Goal: Information Seeking & Learning: Learn about a topic

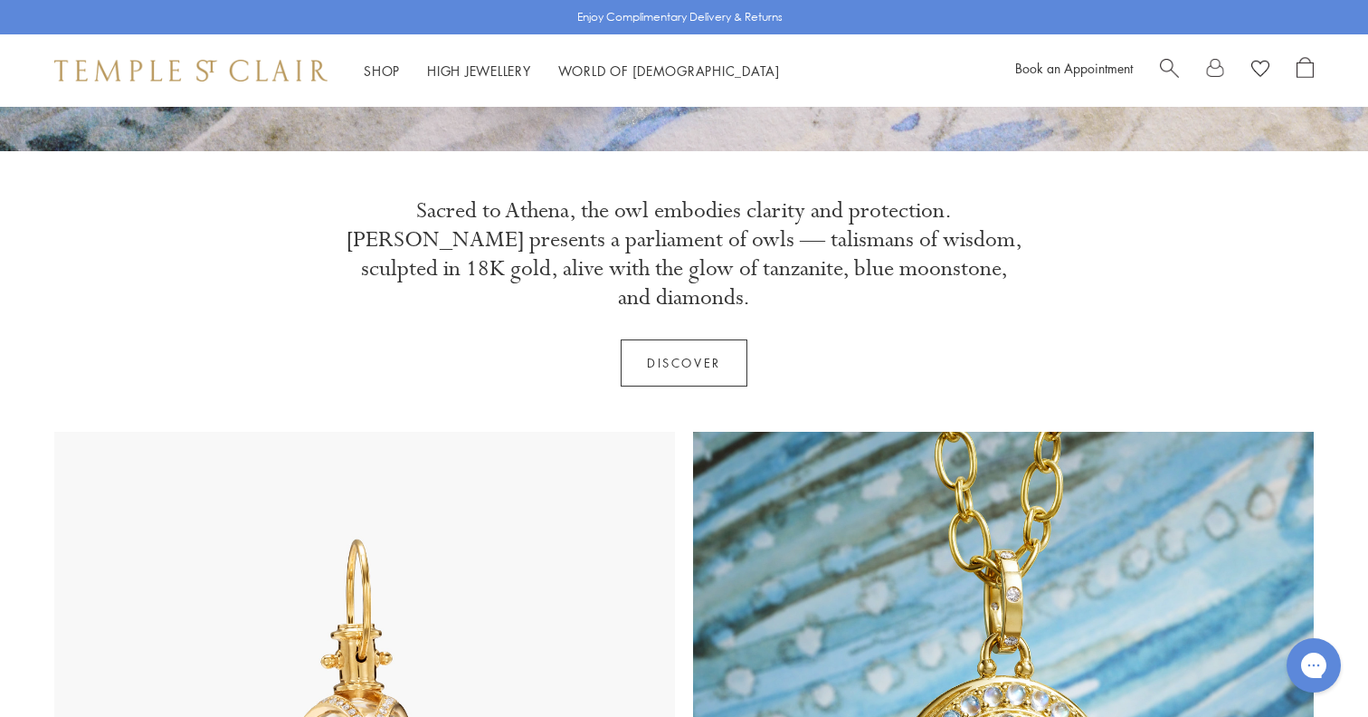
scroll to position [575, 0]
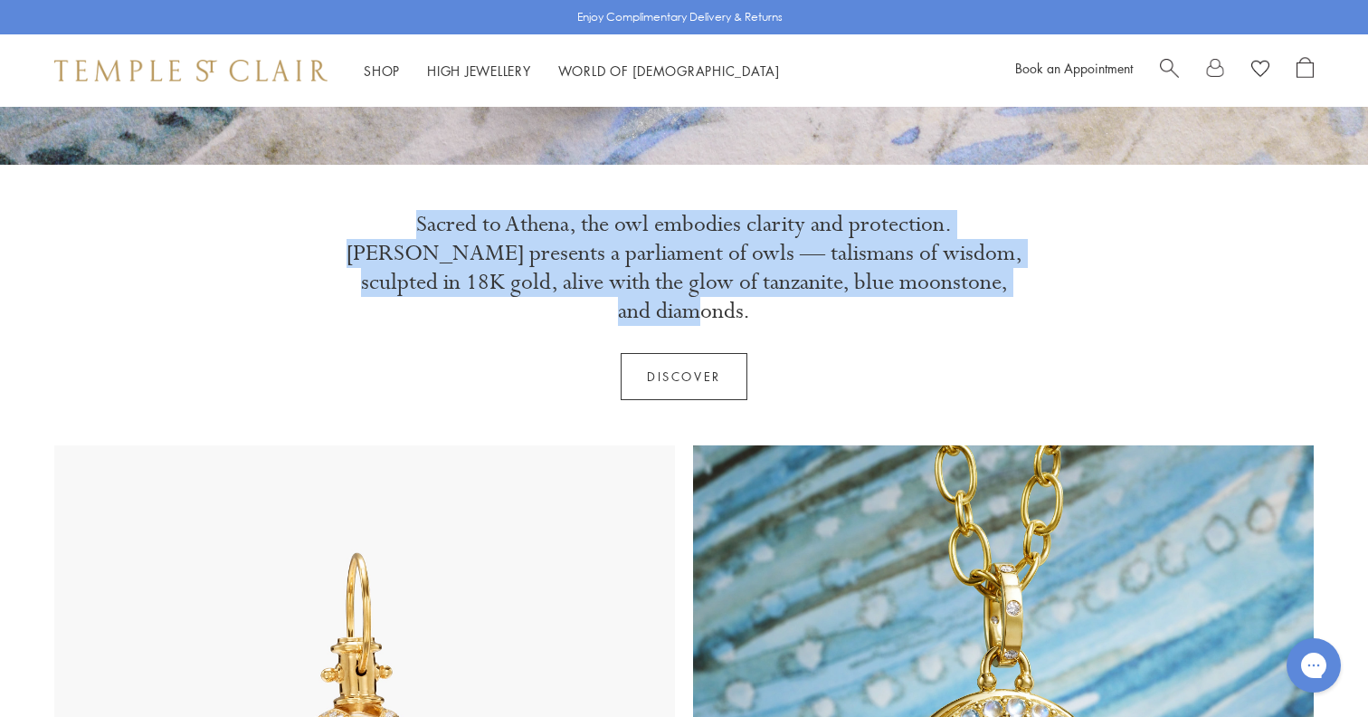
drag, startPoint x: 1001, startPoint y: 288, endPoint x: 359, endPoint y: 227, distance: 644.3
click at [359, 227] on p "Sacred to Athena, the owl embodies clarity and protection. Athenæum presents a …" at bounding box center [684, 268] width 679 height 116
click at [375, 231] on p "Sacred to Athena, the owl embodies clarity and protection. Athenæum presents a …" at bounding box center [684, 268] width 679 height 116
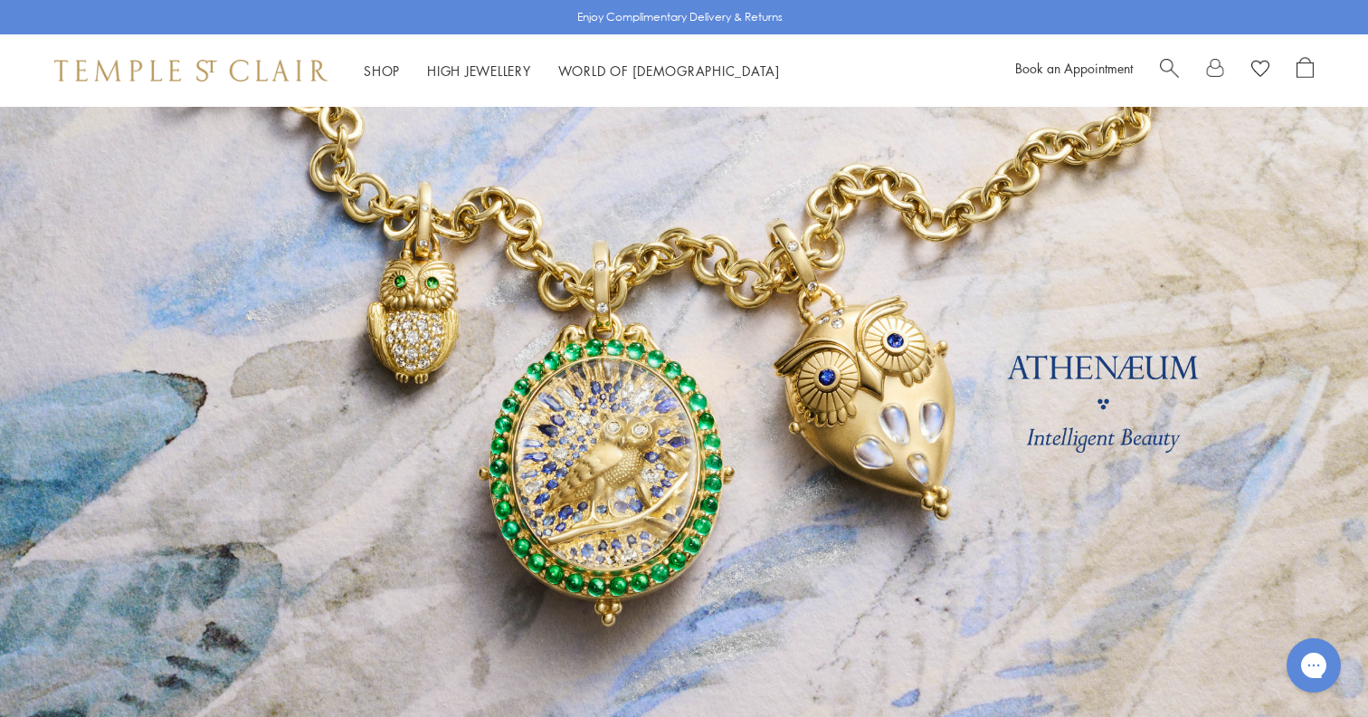
scroll to position [0, 0]
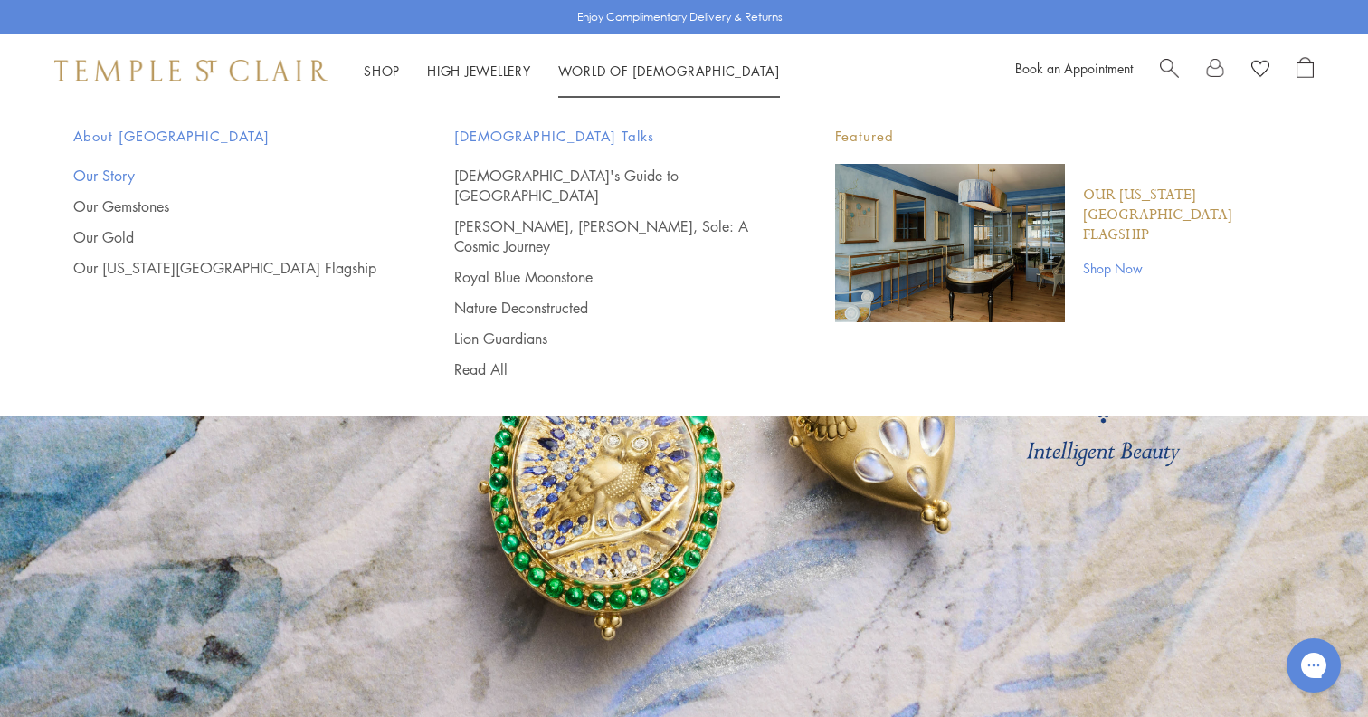
click at [111, 180] on link "Our Story" at bounding box center [227, 176] width 309 height 20
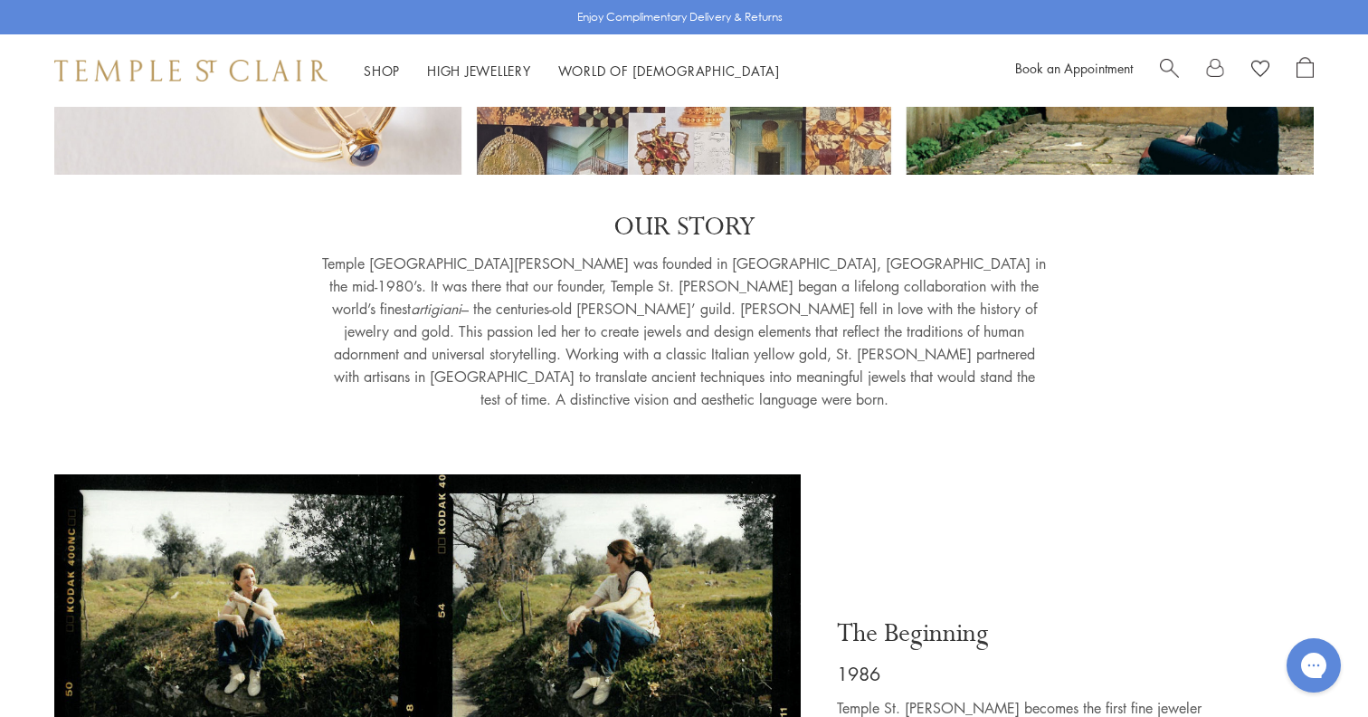
scroll to position [324, 0]
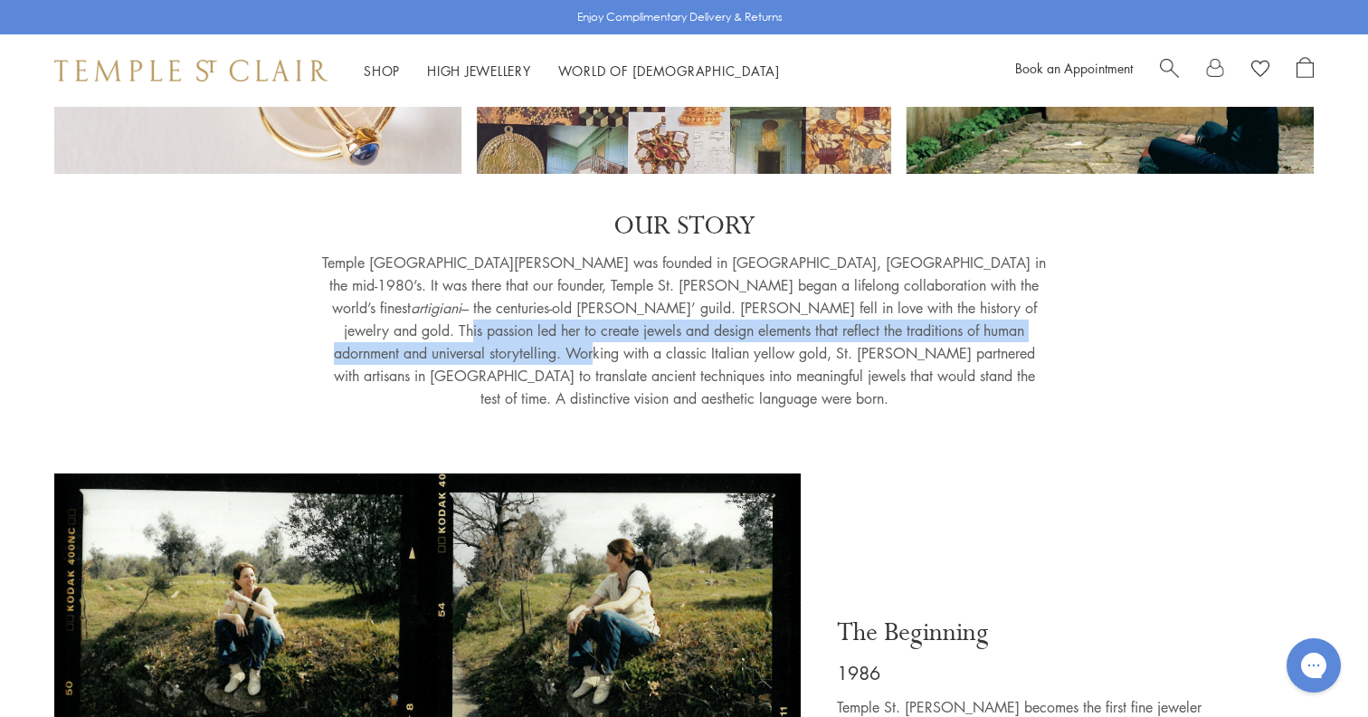
drag, startPoint x: 678, startPoint y: 297, endPoint x: 785, endPoint y: 309, distance: 108.4
click at [785, 309] on p "Temple St. Clair was founded in Florence, Italy in the mid-1980’s. It was there…" at bounding box center [684, 331] width 724 height 158
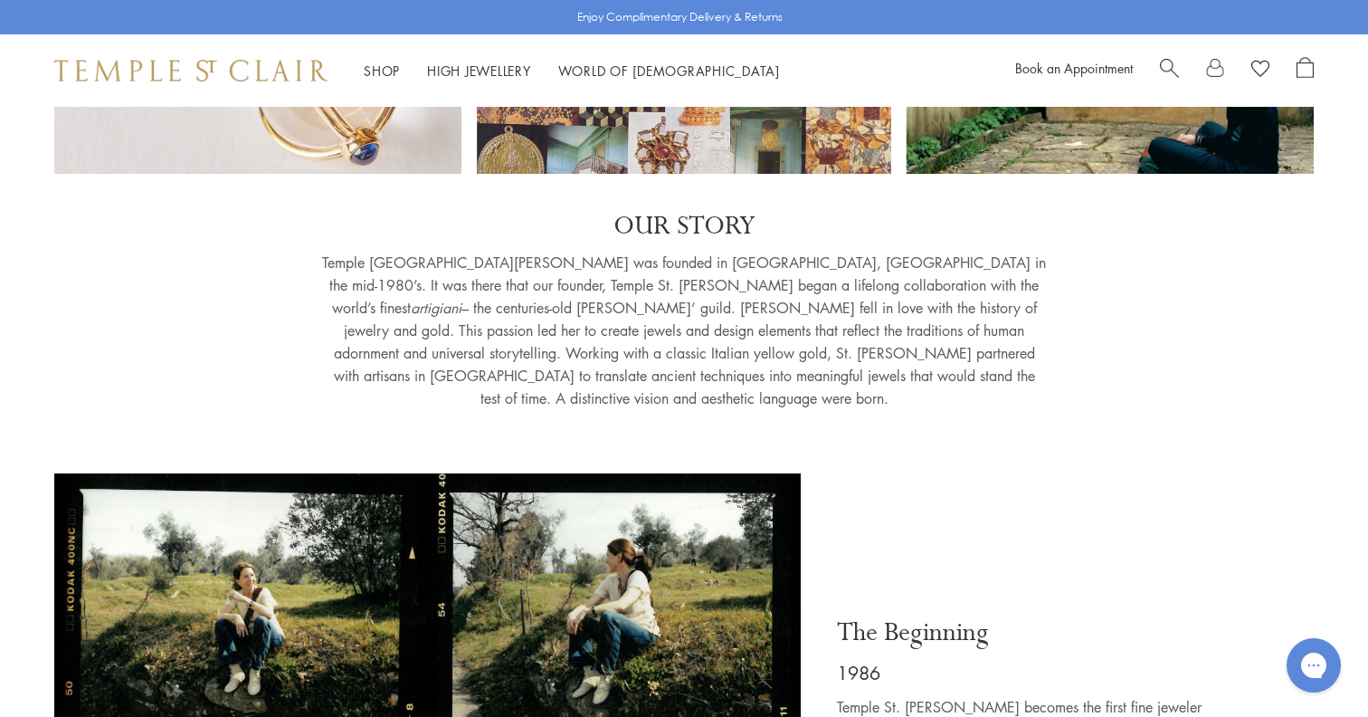
click at [660, 326] on p "Temple St. Clair was founded in Florence, Italy in the mid-1980’s. It was there…" at bounding box center [684, 331] width 724 height 158
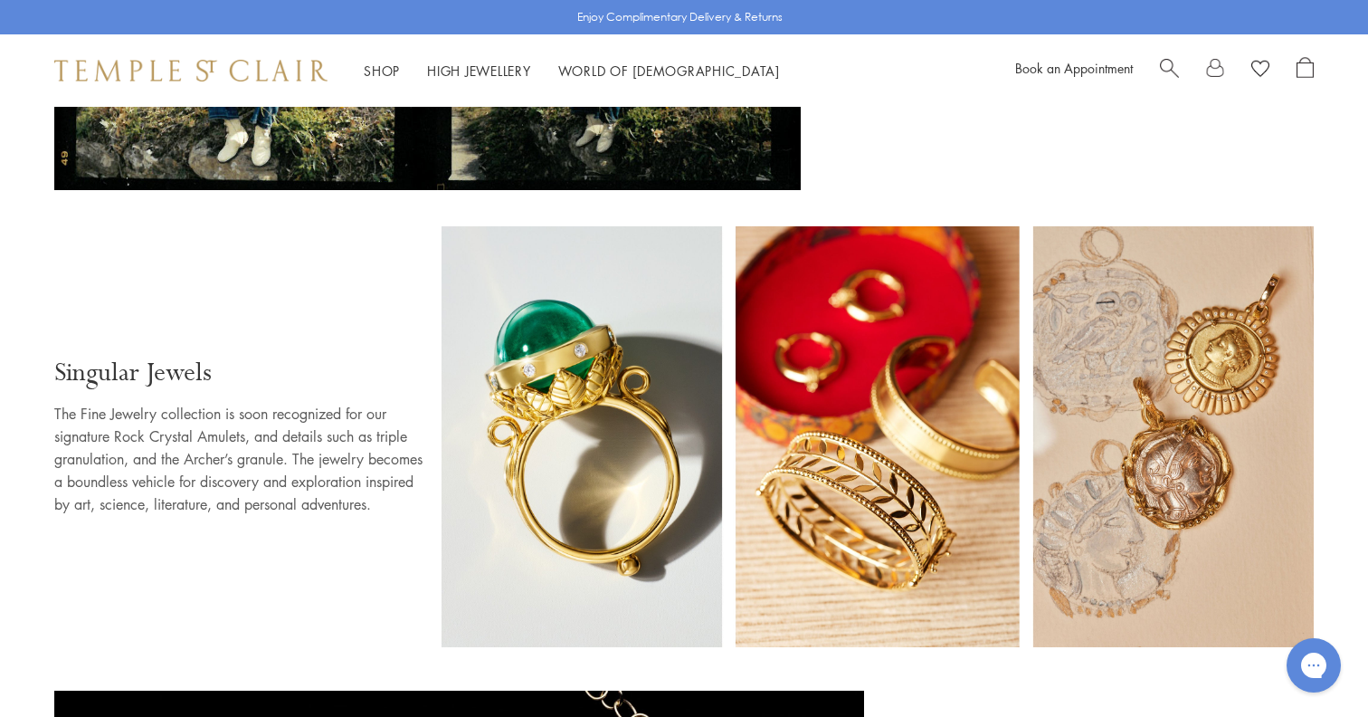
scroll to position [1135, 0]
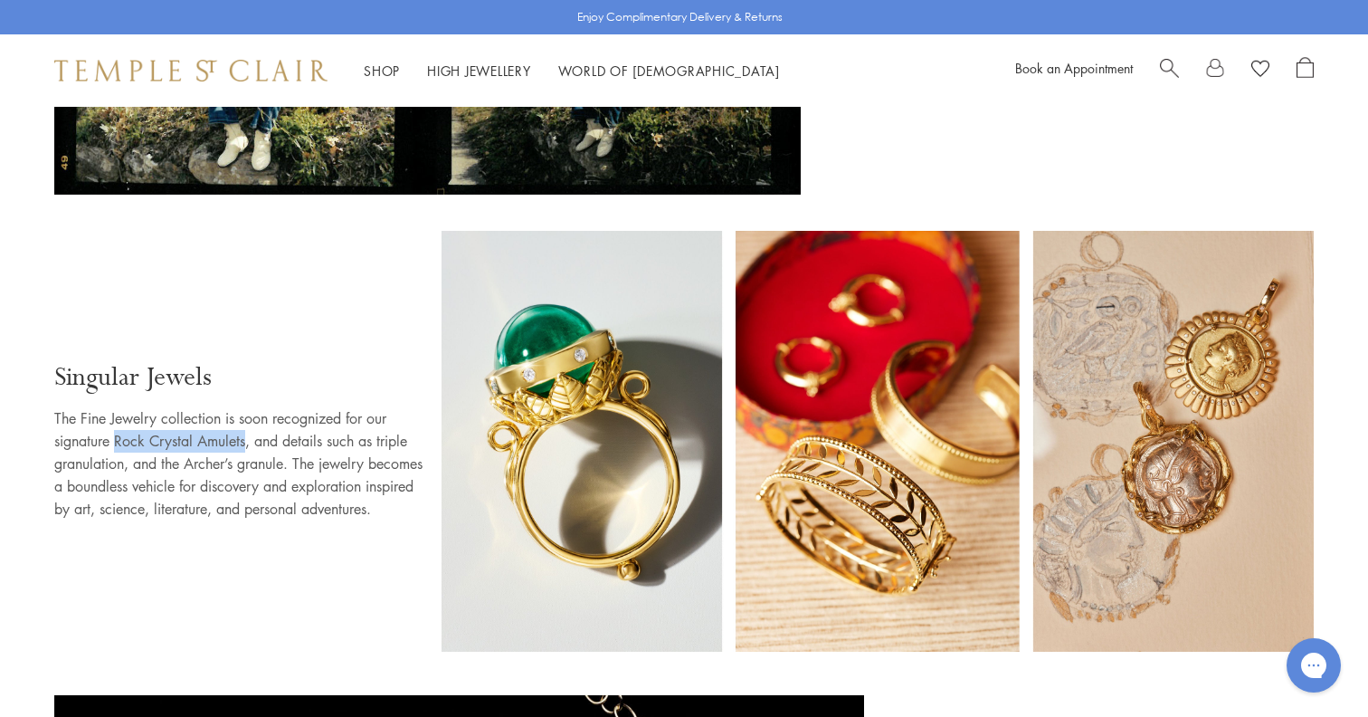
drag, startPoint x: 116, startPoint y: 385, endPoint x: 245, endPoint y: 388, distance: 129.4
click at [245, 407] on p "The Fine Jewelry collection is soon recognized for our signature Rock Crystal A…" at bounding box center [238, 463] width 369 height 113
click at [287, 407] on p "The Fine Jewelry collection is soon recognized for our signature Rock Crystal A…" at bounding box center [238, 463] width 369 height 113
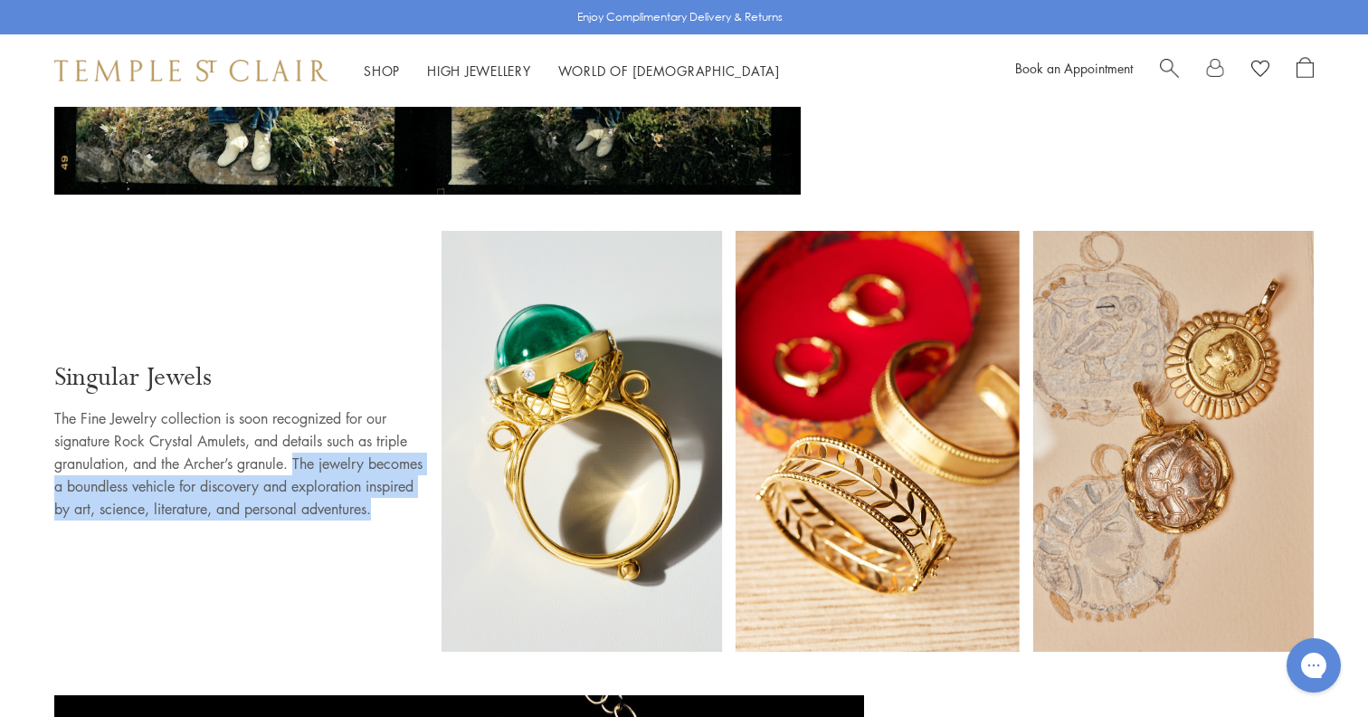
drag, startPoint x: 296, startPoint y: 403, endPoint x: 271, endPoint y: 451, distance: 53.8
click at [271, 451] on p "The Fine Jewelry collection is soon recognized for our signature Rock Crystal A…" at bounding box center [238, 463] width 369 height 113
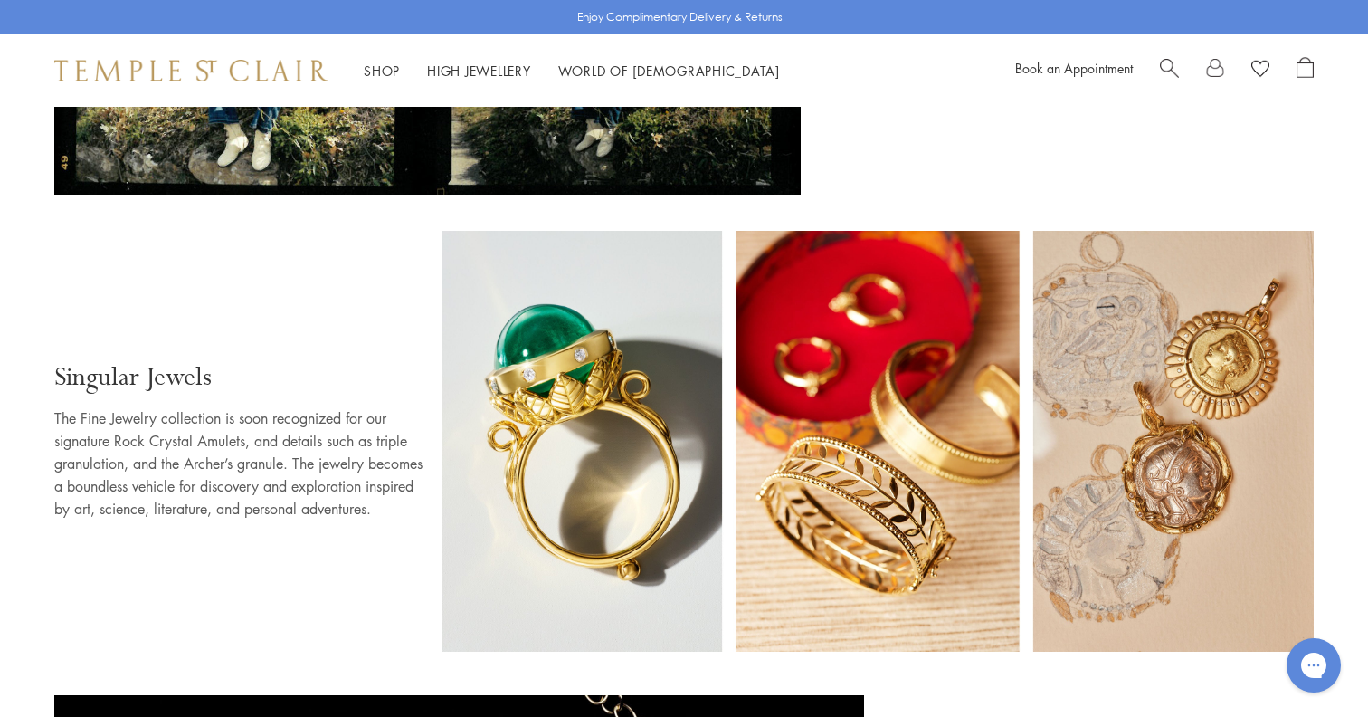
click at [336, 496] on div "Singular Jewels The Fine Jewelry collection is soon recognized for our signatur…" at bounding box center [238, 445] width 369 height 428
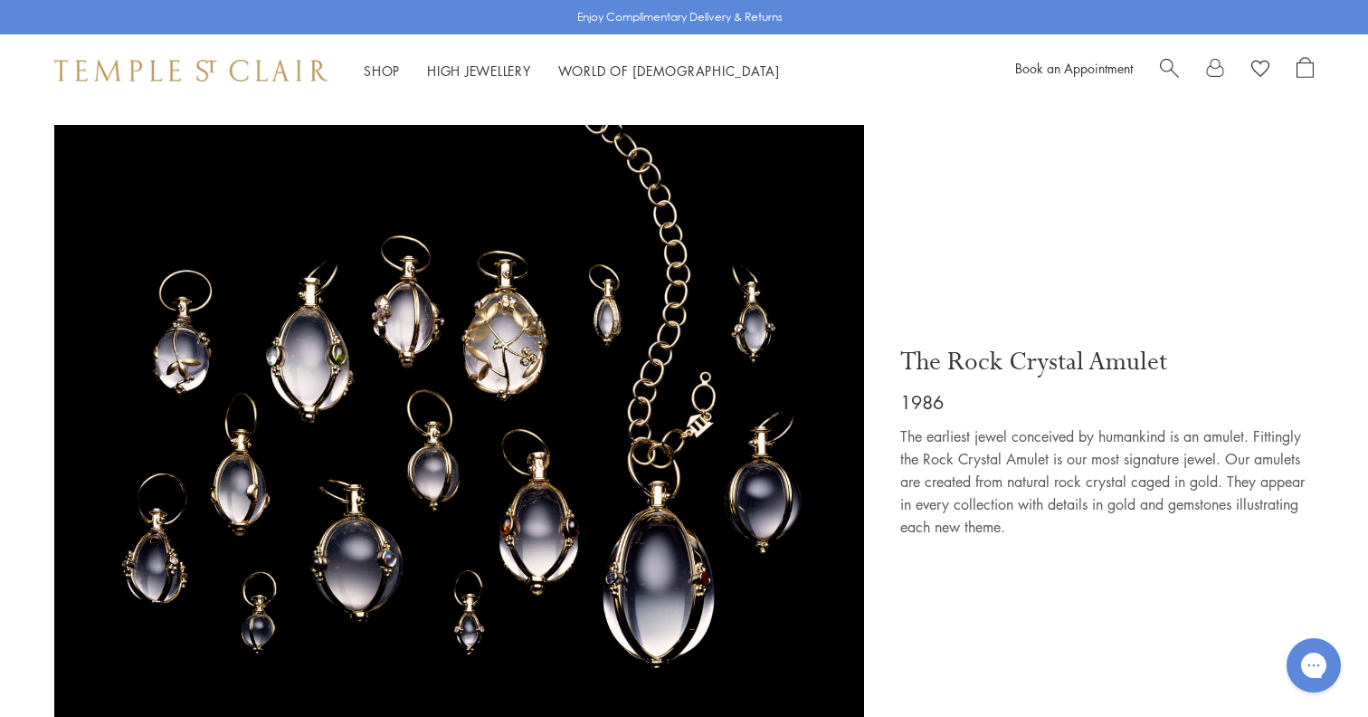
scroll to position [1704, 0]
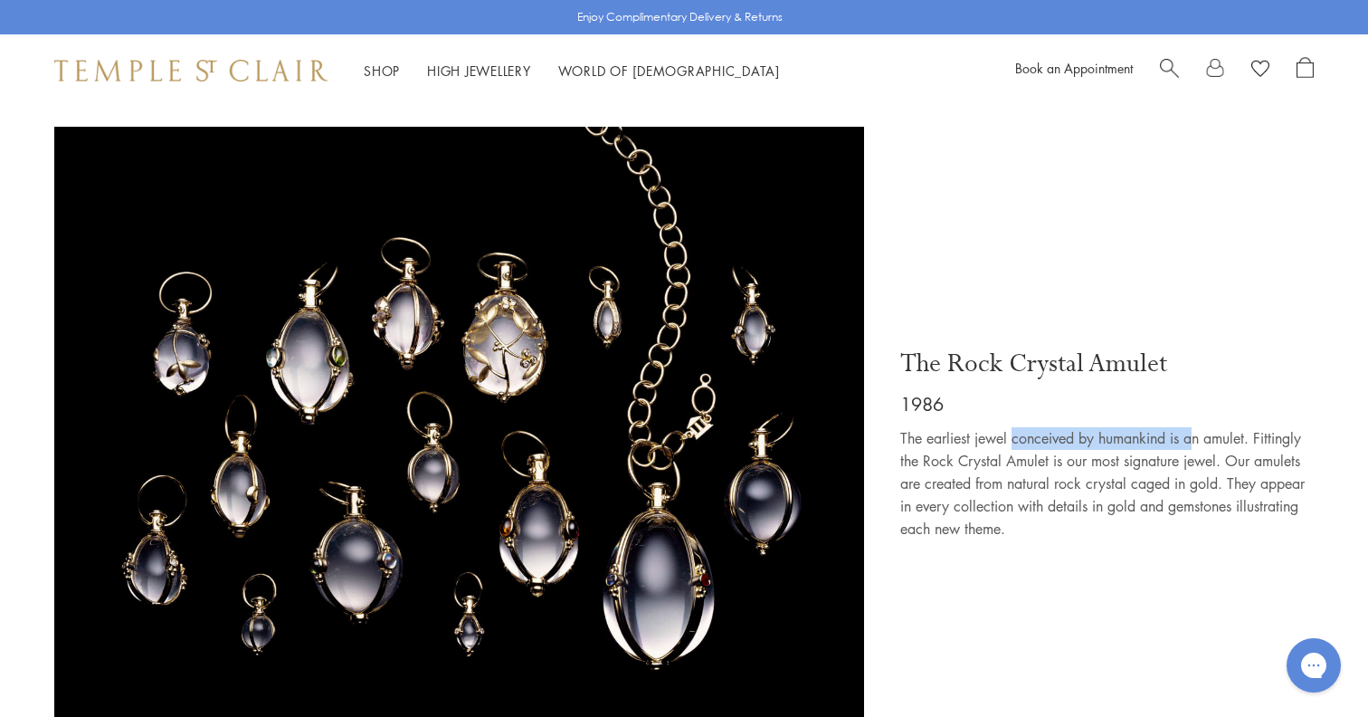
drag, startPoint x: 1014, startPoint y: 394, endPoint x: 1198, endPoint y: 398, distance: 183.7
click at [1198, 427] on p "The earliest jewel conceived by humankind is an amulet. Fittingly the Rock Crys…" at bounding box center [1106, 483] width 413 height 113
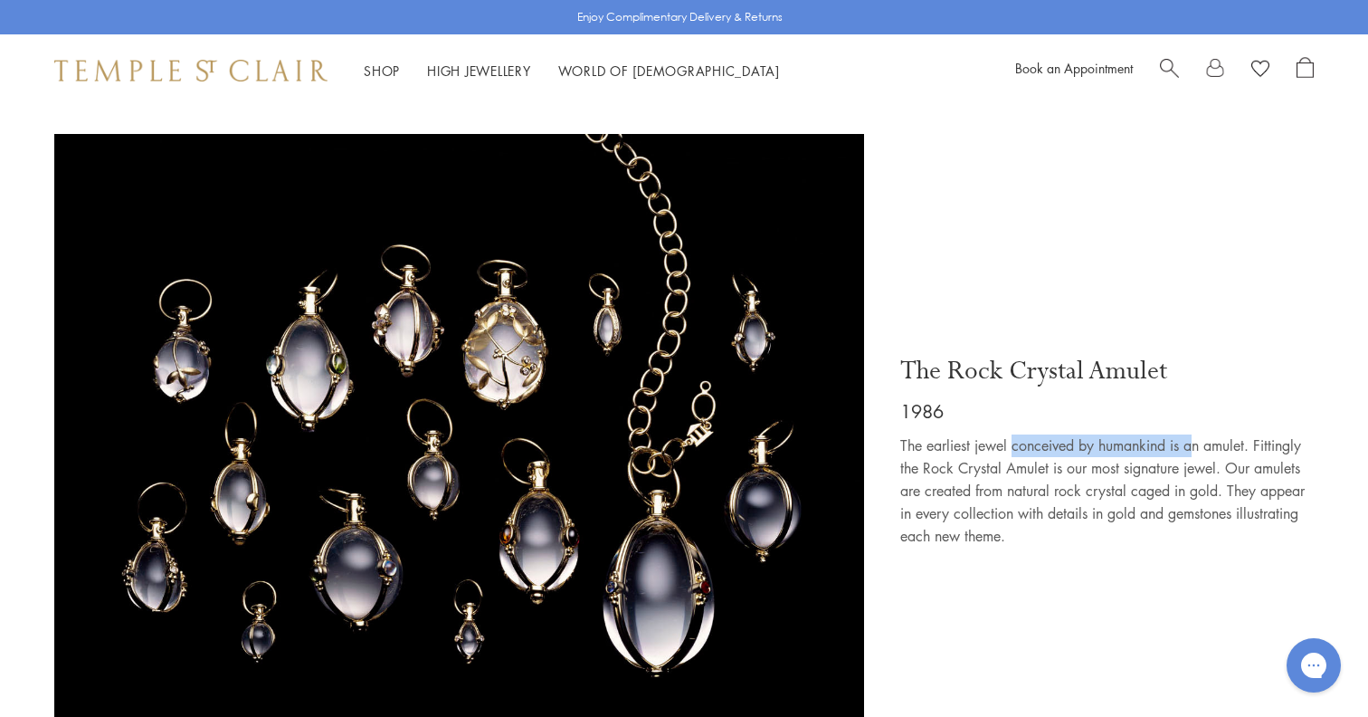
scroll to position [1695, 0]
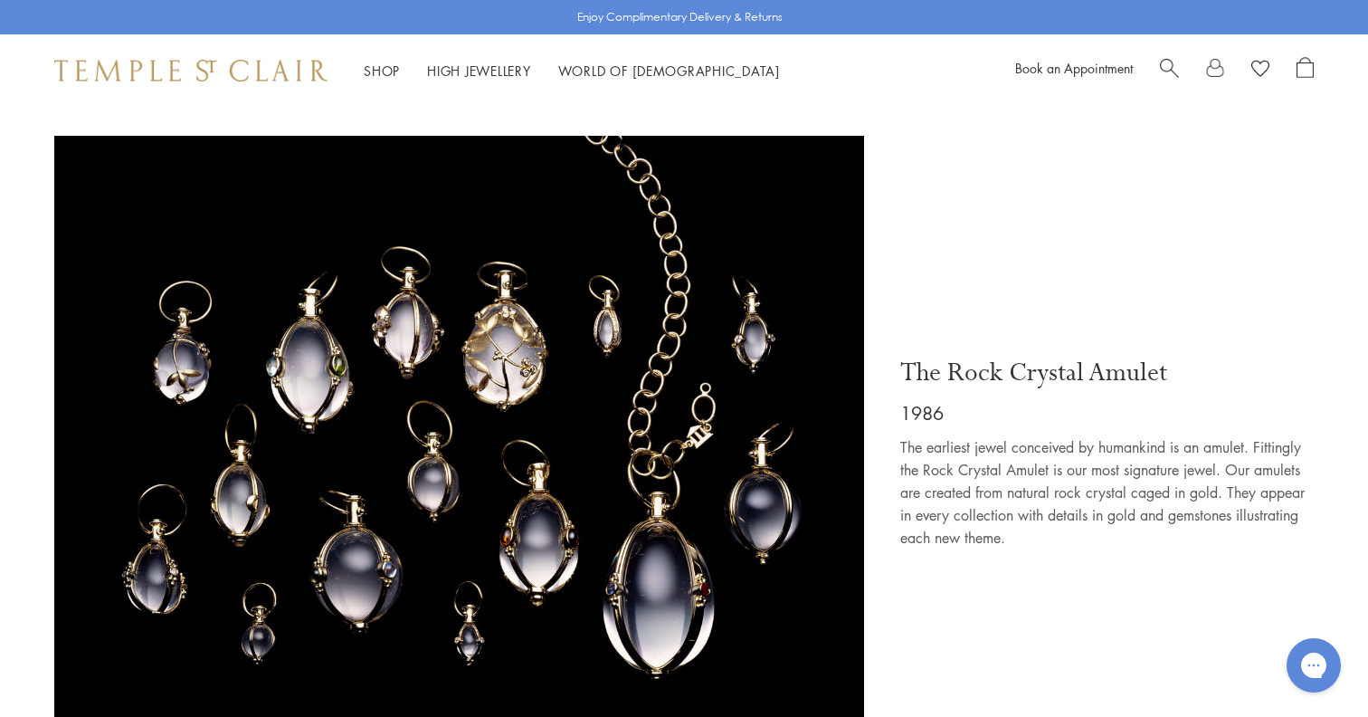
click at [977, 436] on p "The earliest jewel conceived by humankind is an amulet. Fittingly the Rock Crys…" at bounding box center [1106, 492] width 413 height 113
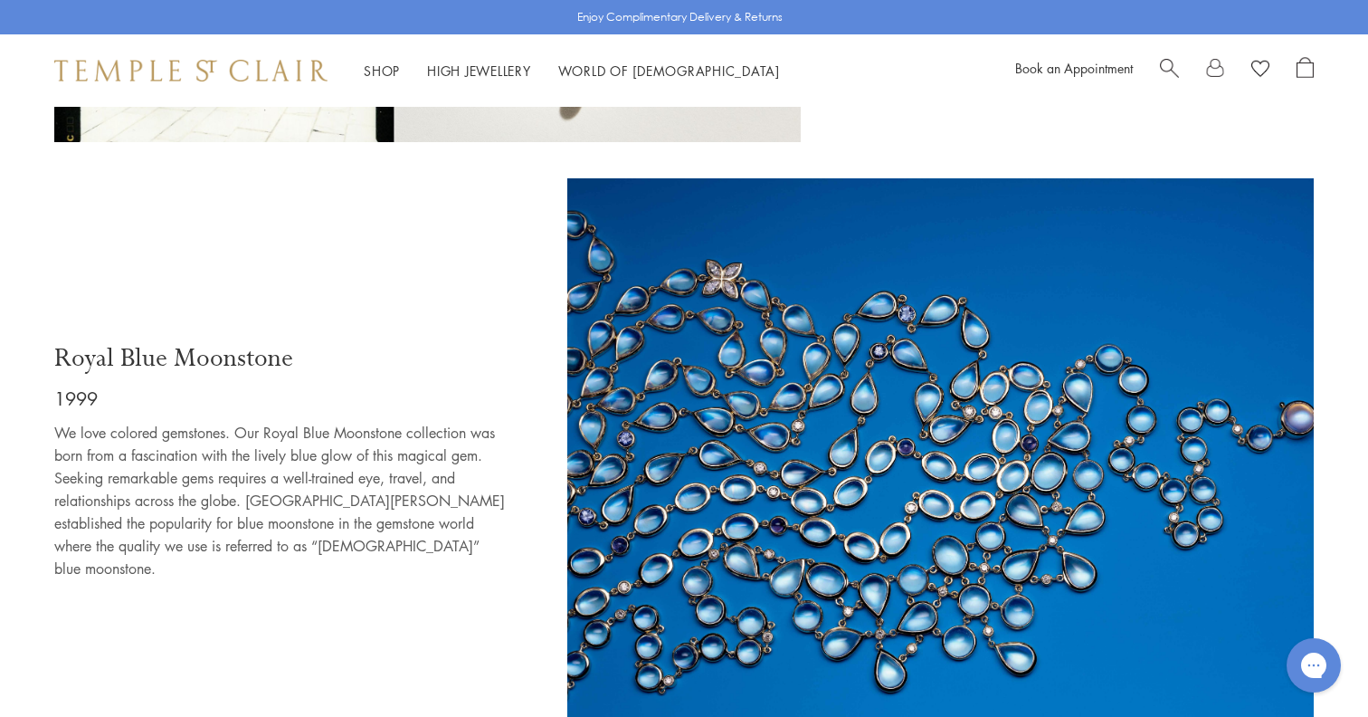
scroll to position [3271, 0]
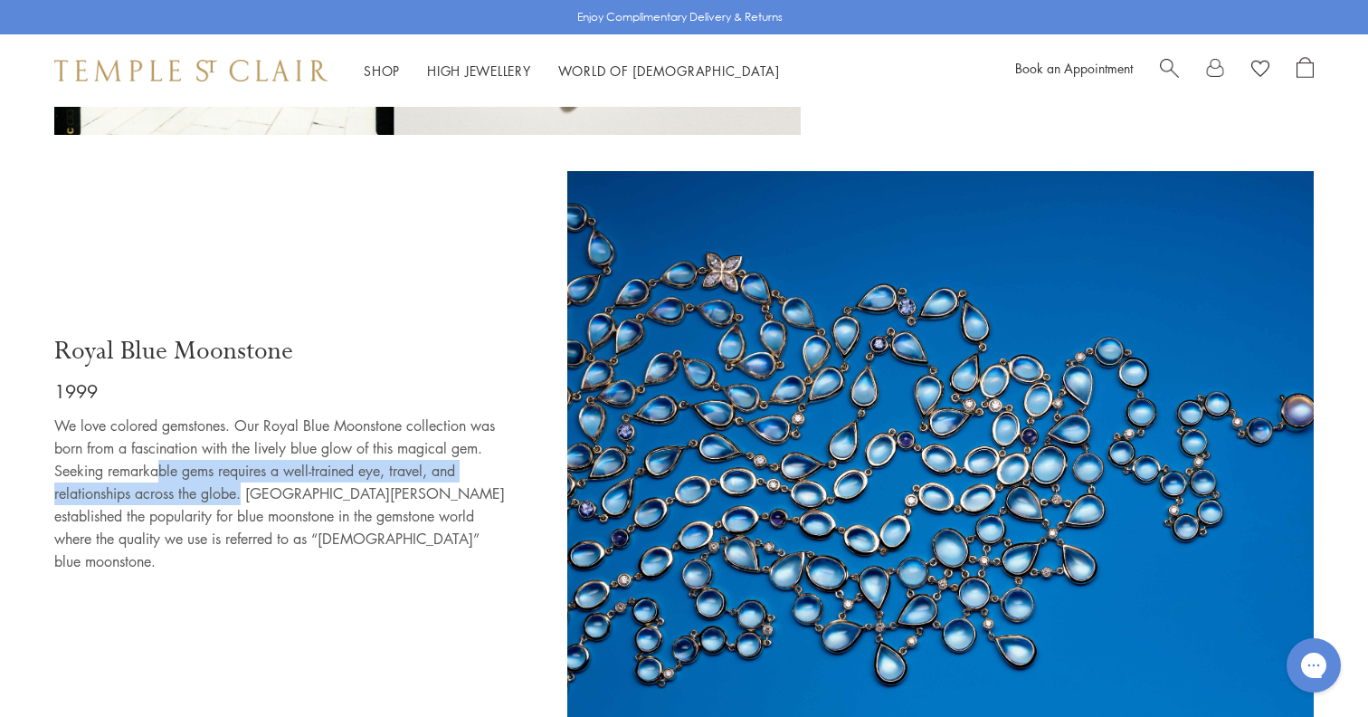
drag, startPoint x: 158, startPoint y: 431, endPoint x: 246, endPoint y: 453, distance: 90.6
click at [246, 453] on p "We love colored gemstones. Our Royal Blue Moonstone collection was born from a …" at bounding box center [280, 493] width 452 height 158
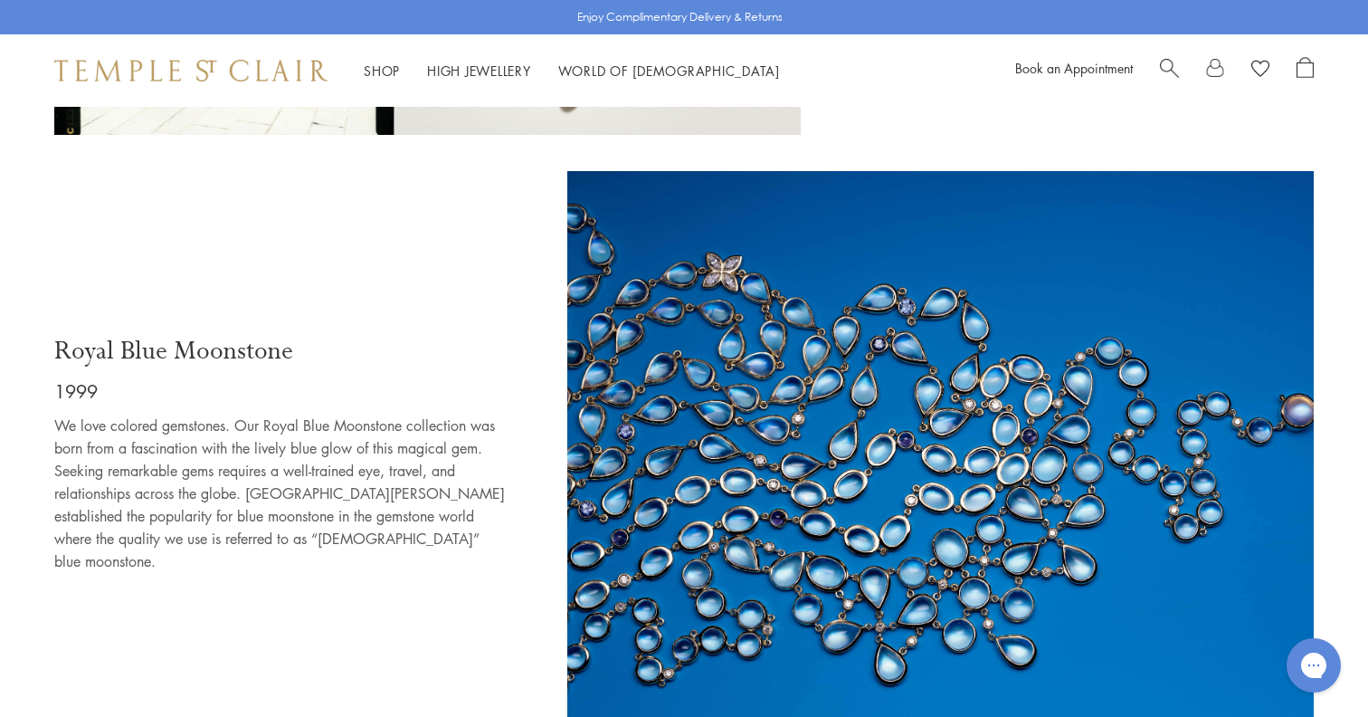
click at [317, 441] on p "We love colored gemstones. Our Royal Blue Moonstone collection was born from a …" at bounding box center [280, 493] width 452 height 158
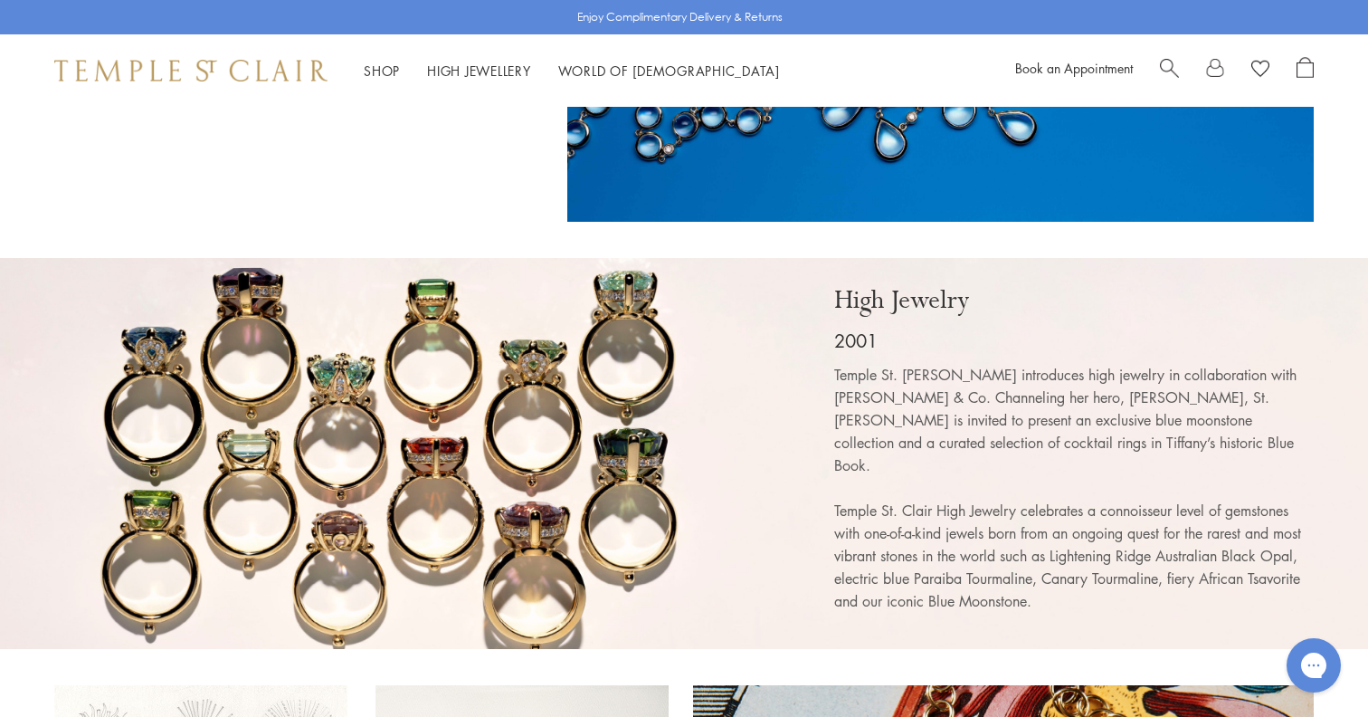
scroll to position [3796, 0]
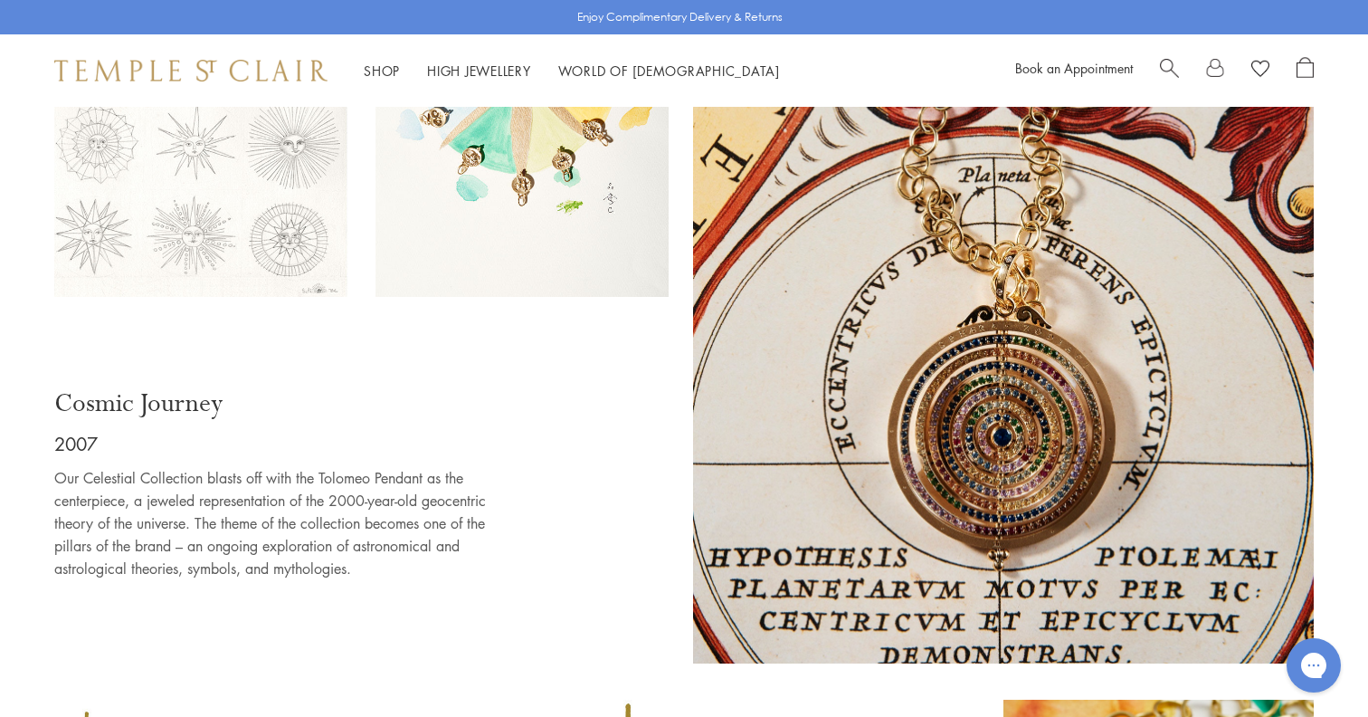
scroll to position [4600, 0]
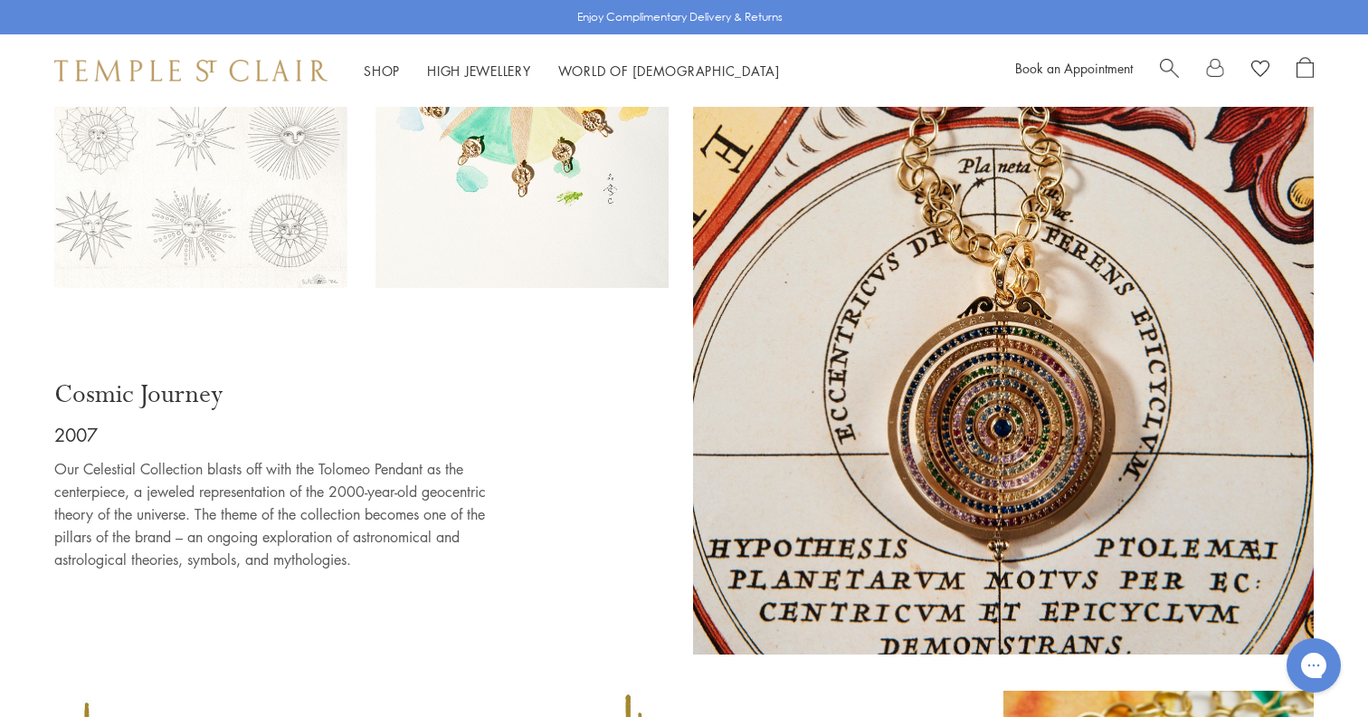
click at [869, 397] on img at bounding box center [1003, 267] width 621 height 776
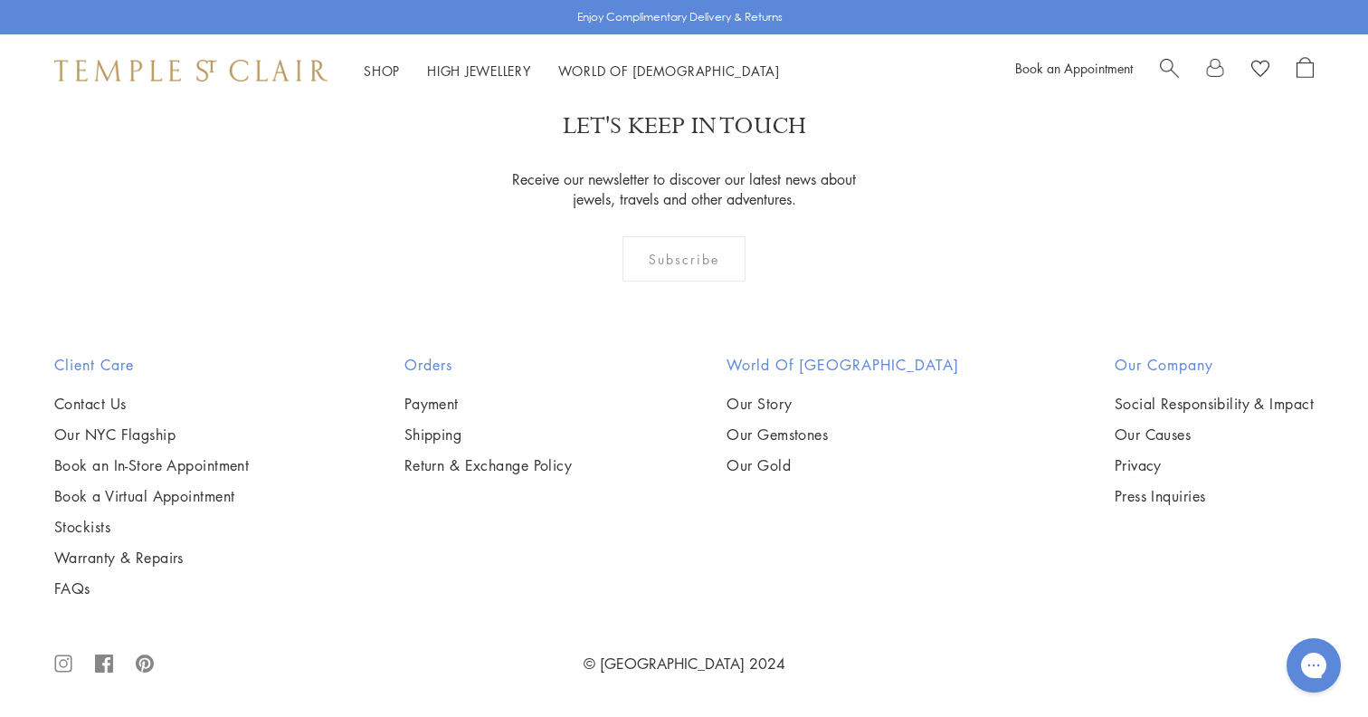
scroll to position [7281, 0]
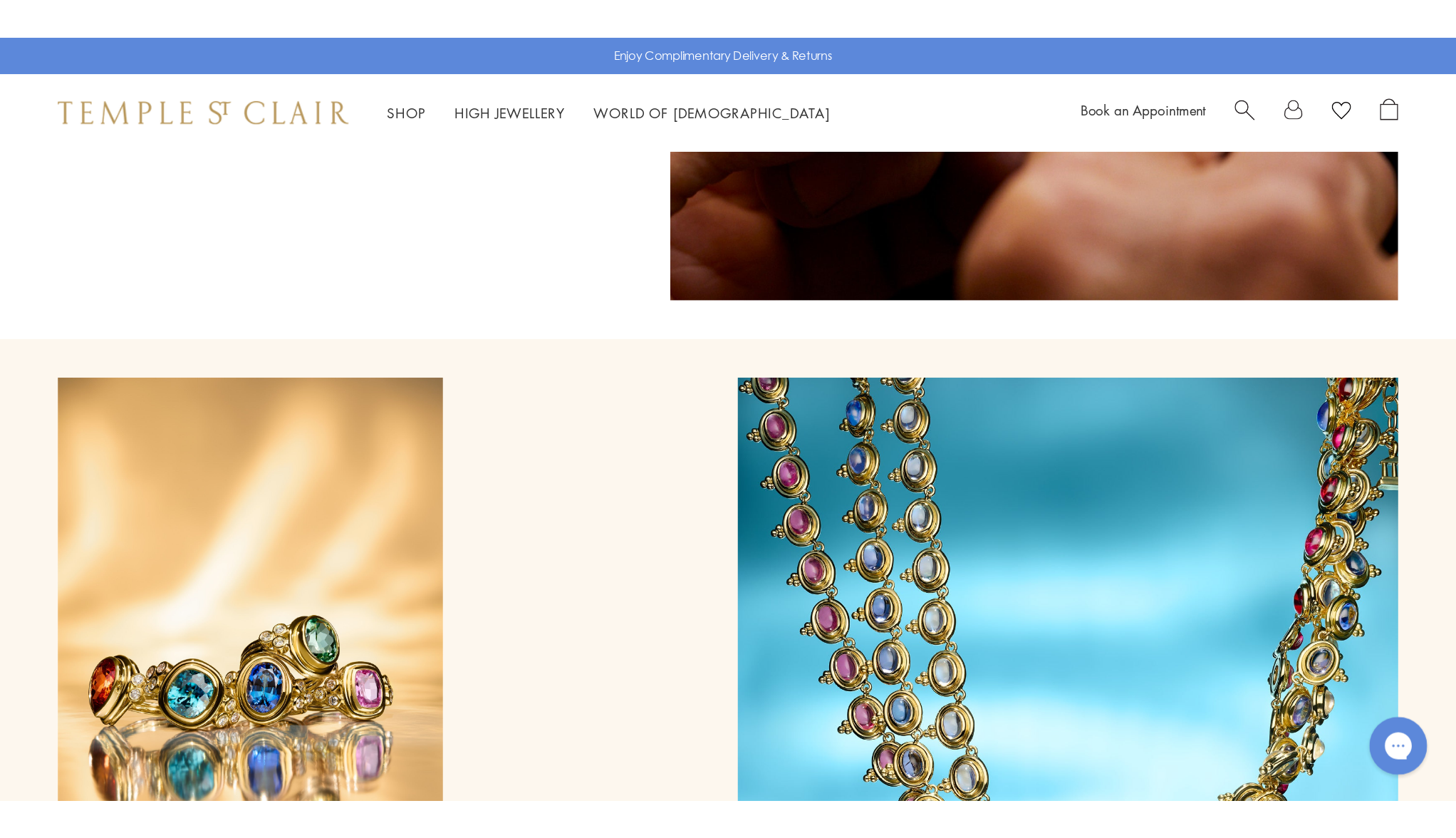
scroll to position [10244, 0]
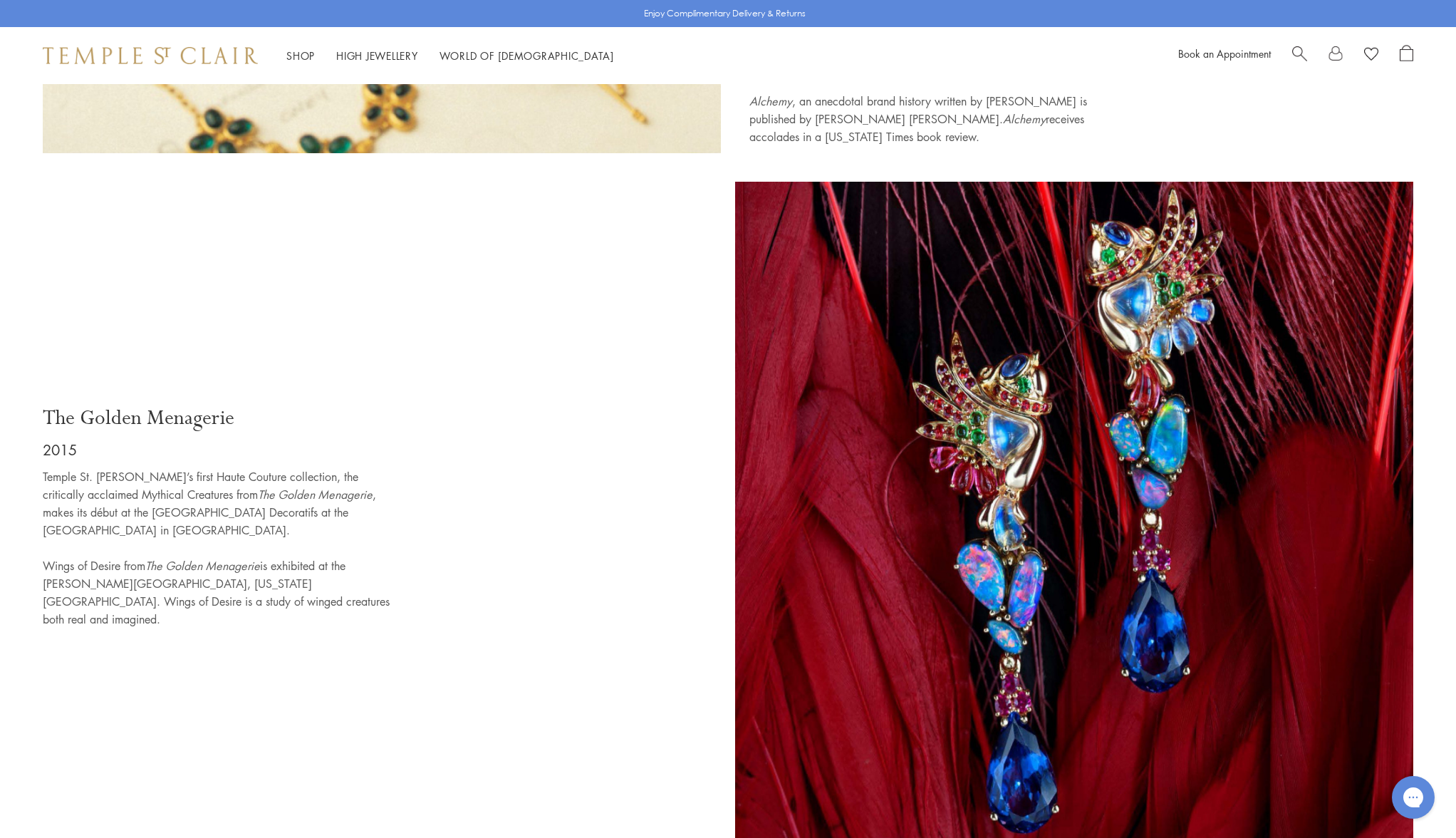
scroll to position [6853, 0]
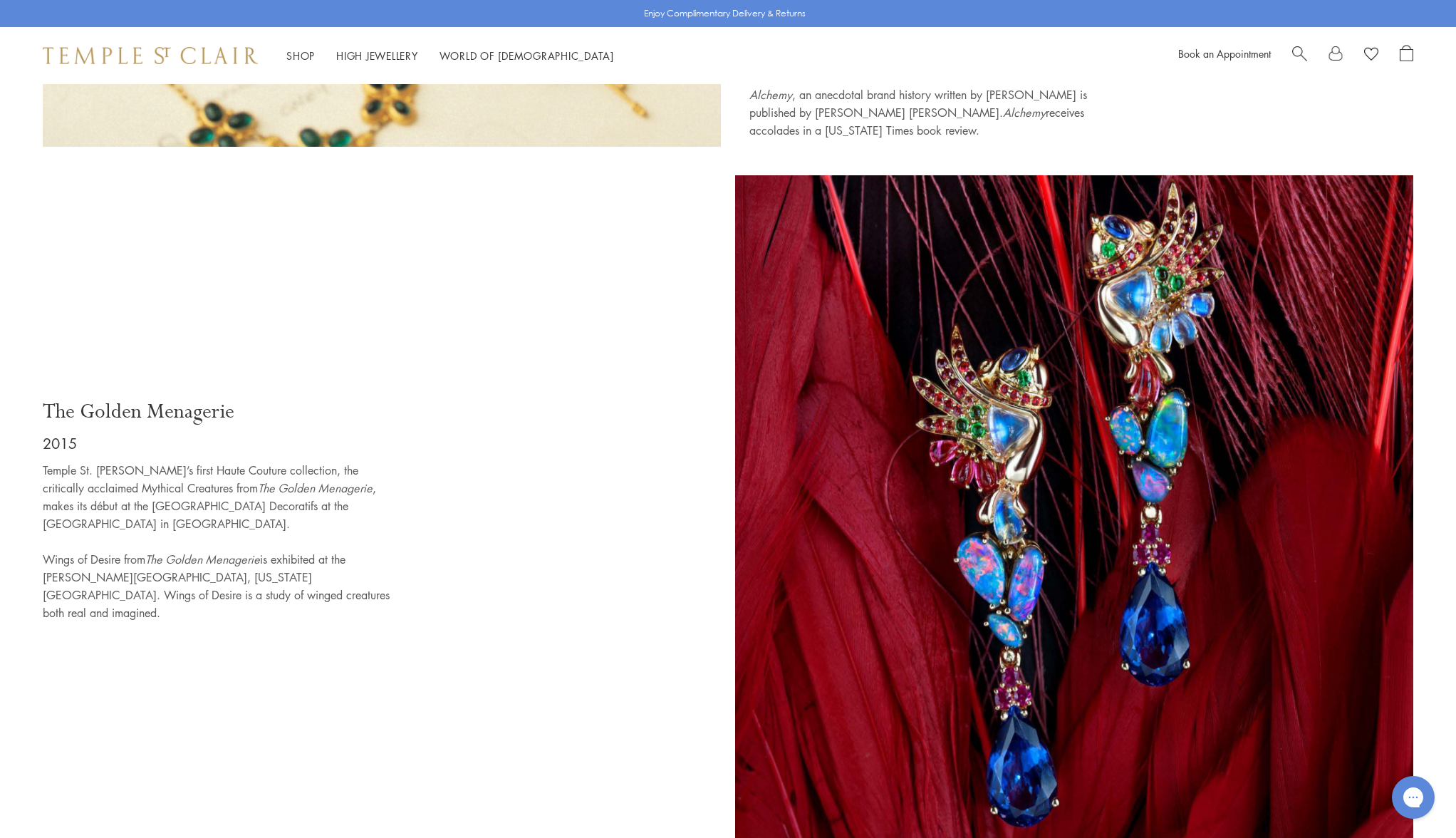
click at [1092, 443] on img at bounding box center [1074, 514] width 678 height 678
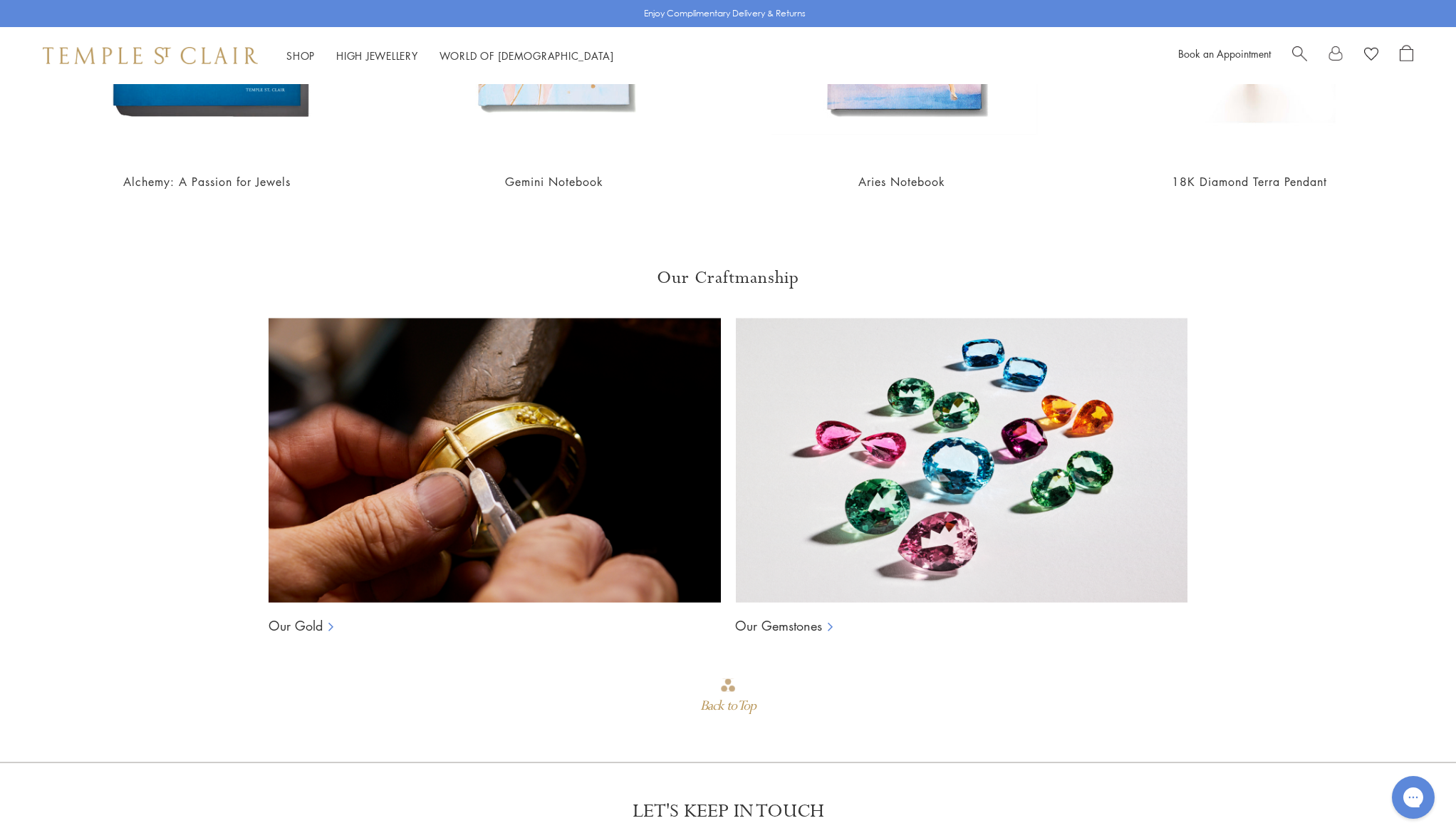
scroll to position [3728, 0]
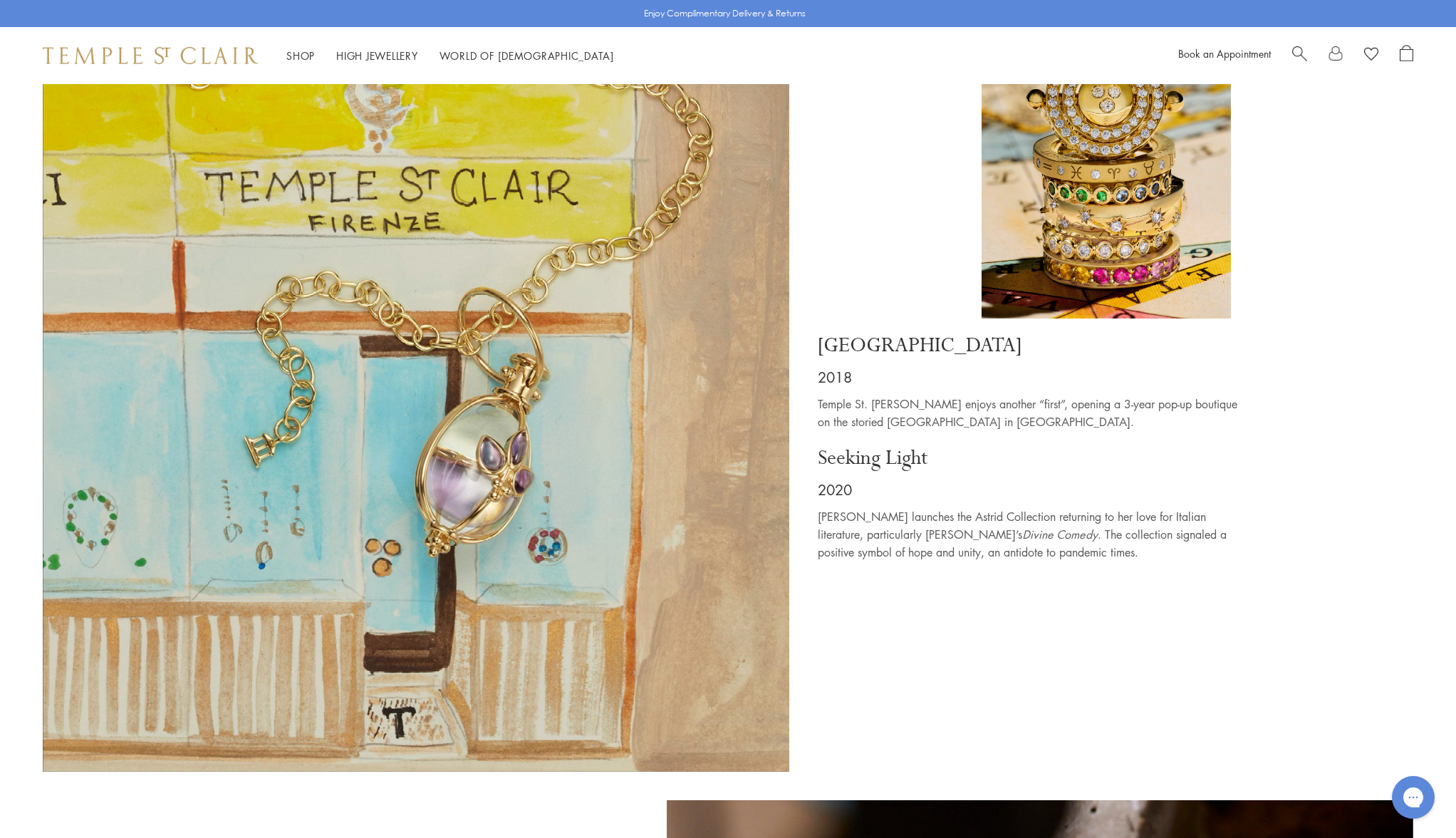
scroll to position [9072, 0]
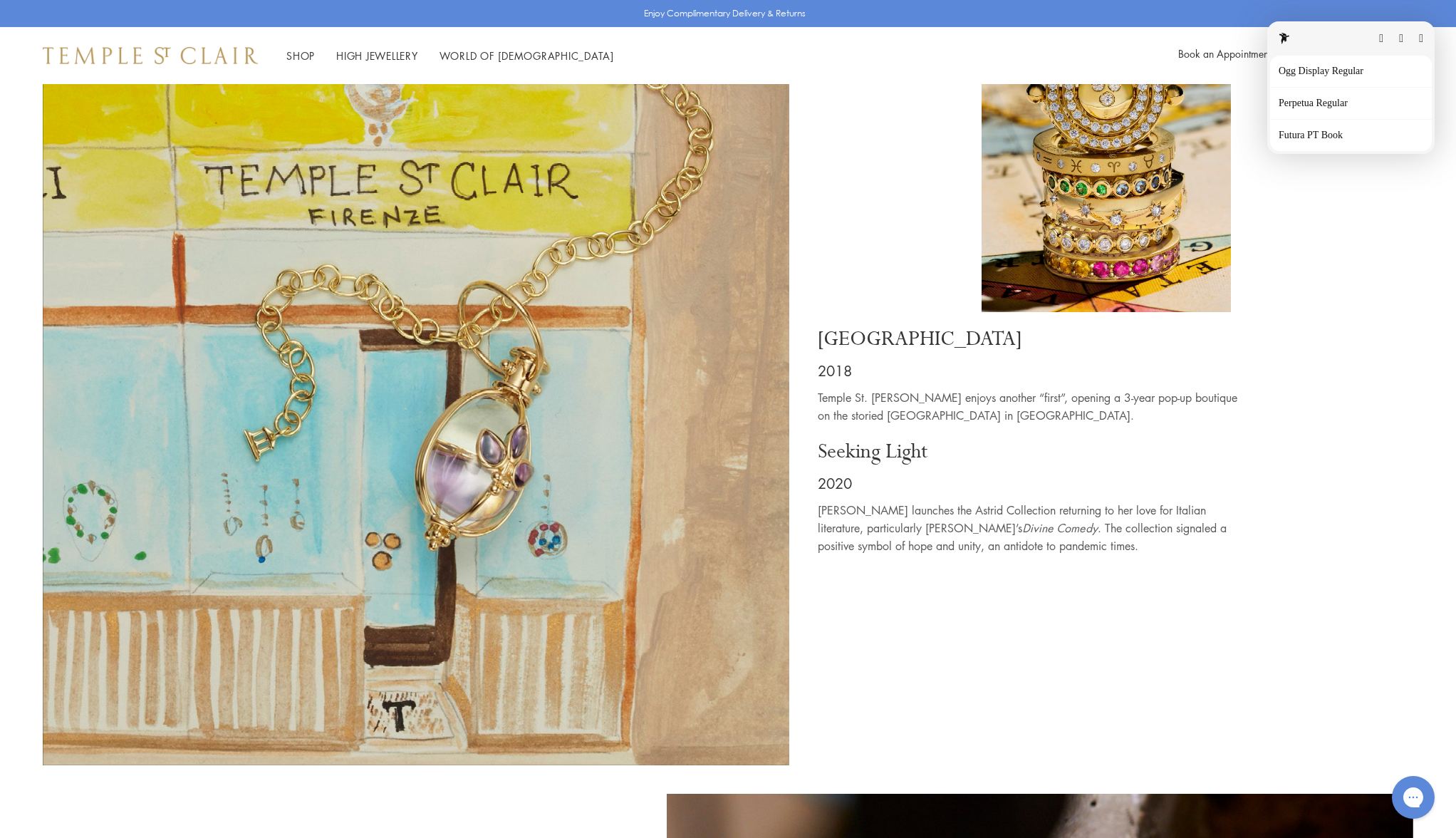
click at [1419, 41] on button "button" at bounding box center [1421, 39] width 4 height 11
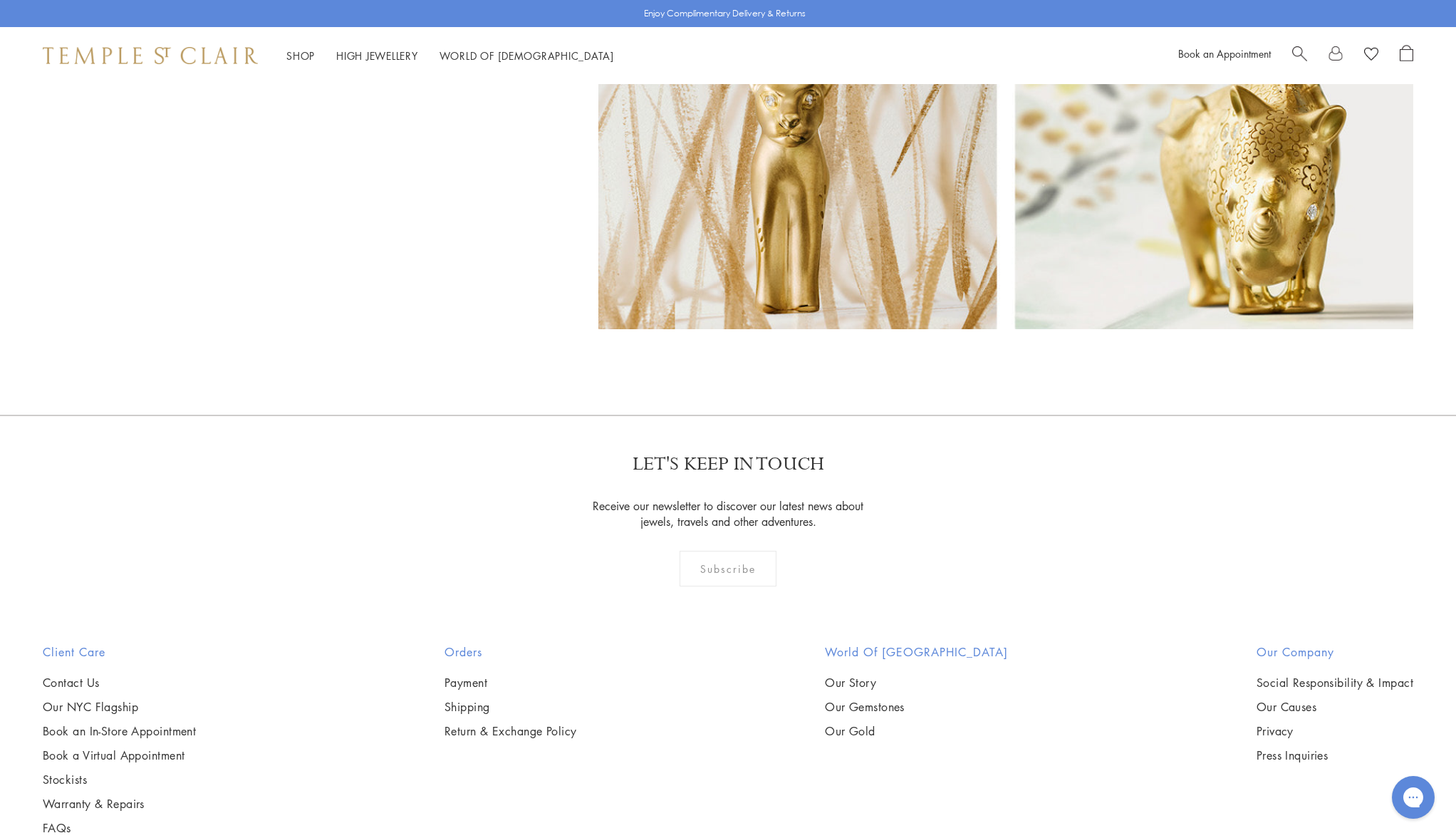
scroll to position [12521, 0]
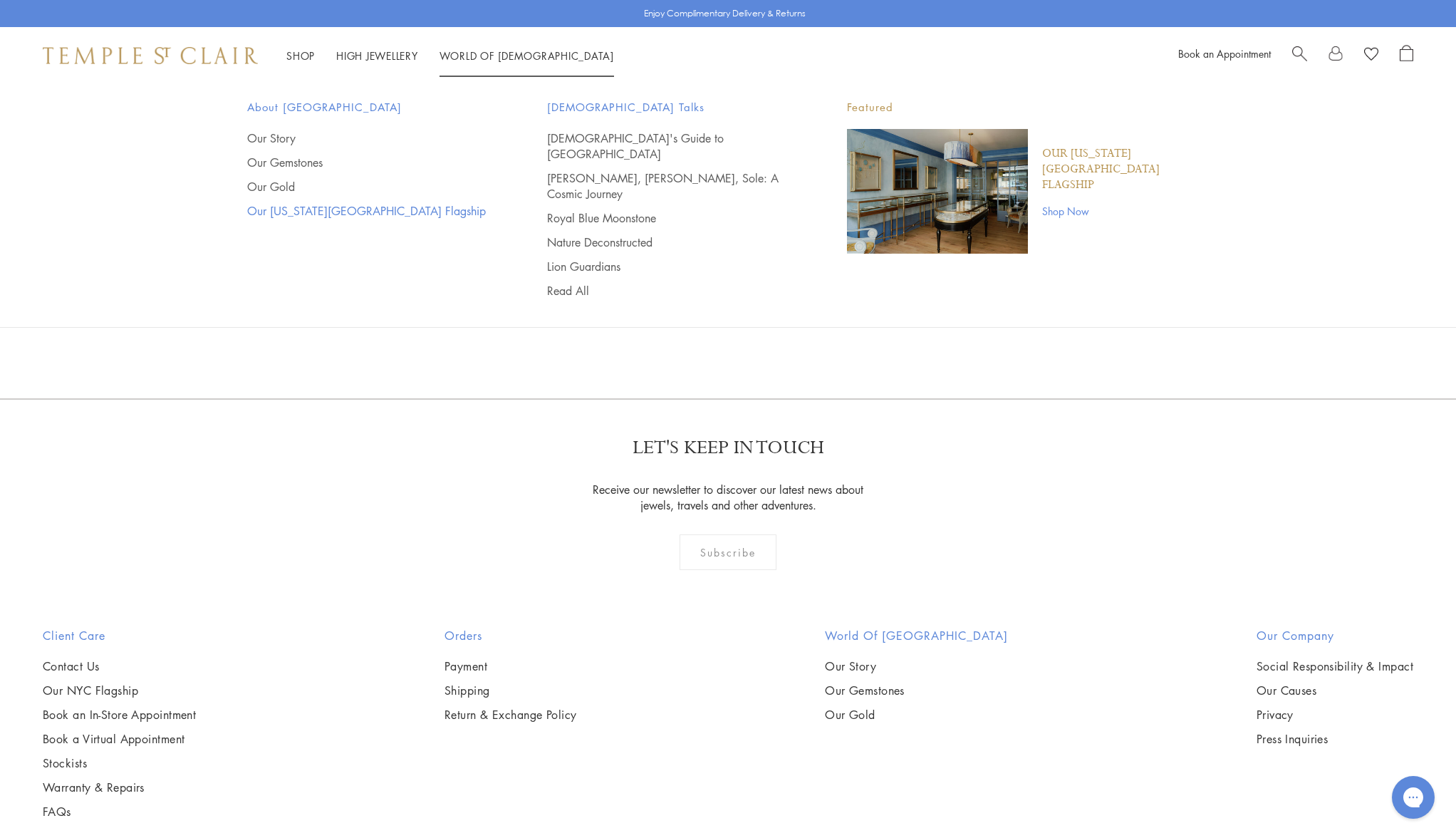
click at [287, 206] on link "Our [US_STATE][GEOGRAPHIC_DATA] Flagship" at bounding box center [369, 211] width 243 height 16
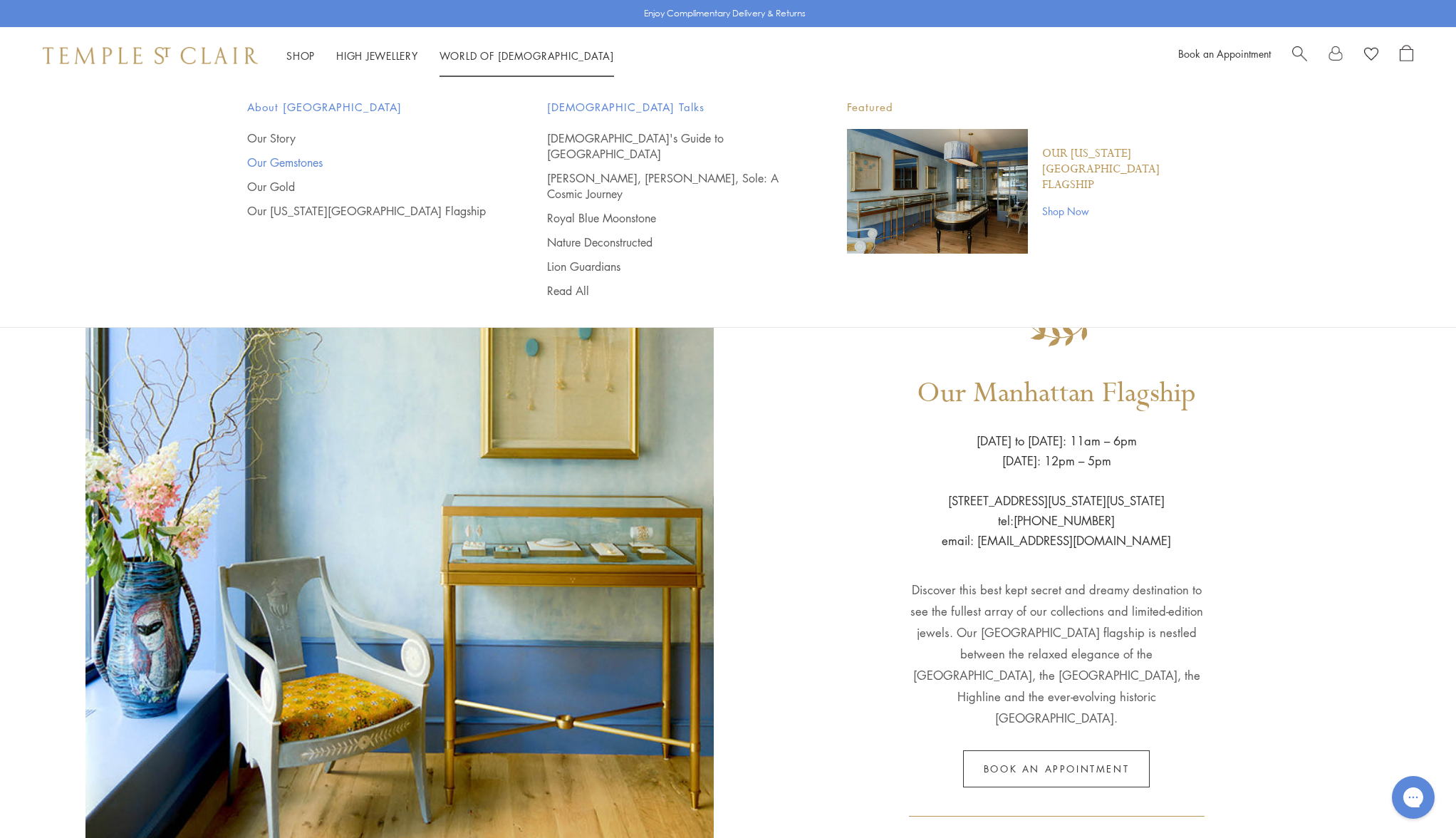
click at [276, 159] on link "Our Gemstones" at bounding box center [369, 162] width 243 height 16
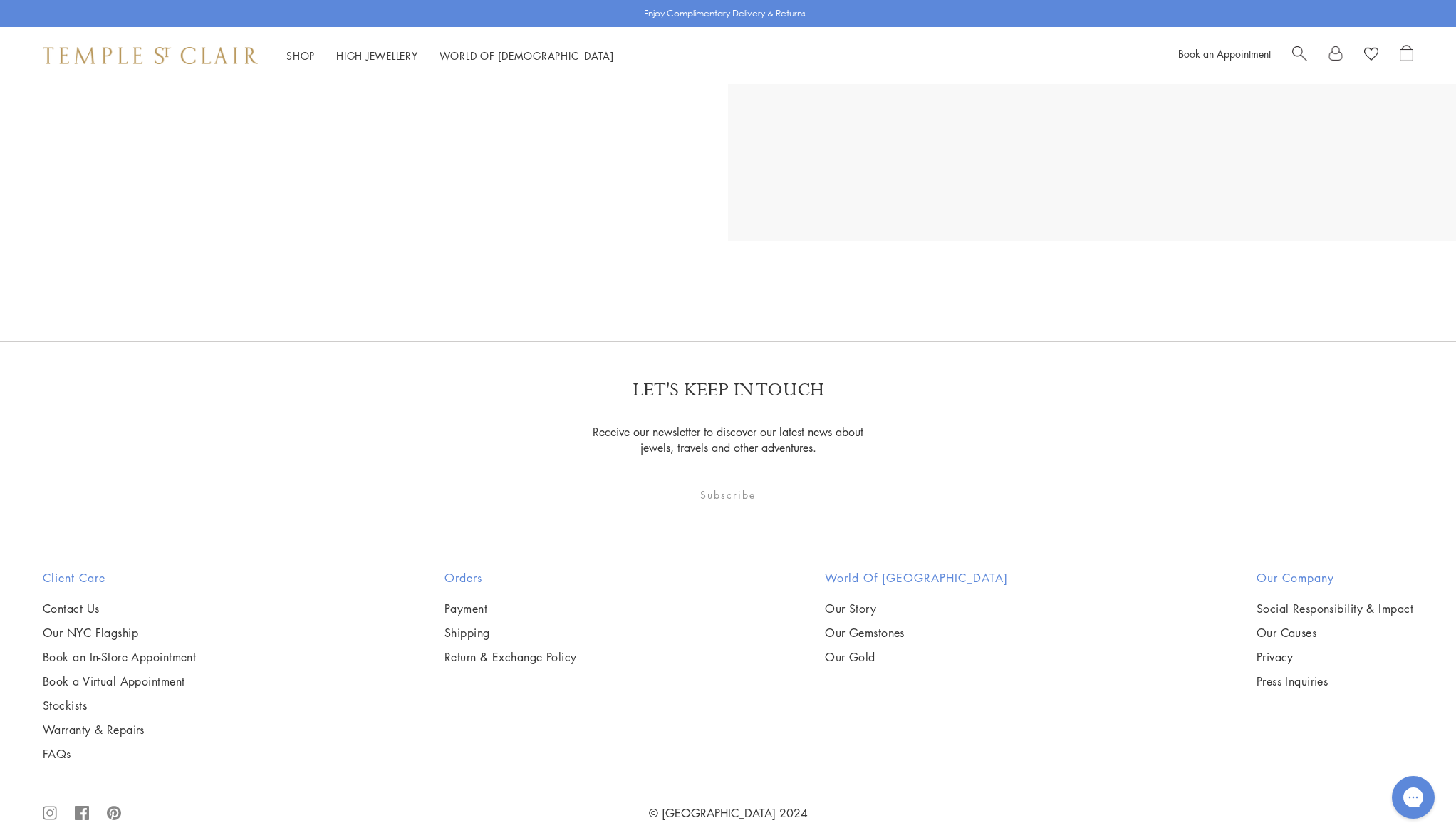
scroll to position [24842, 0]
